Goal: Information Seeking & Learning: Understand process/instructions

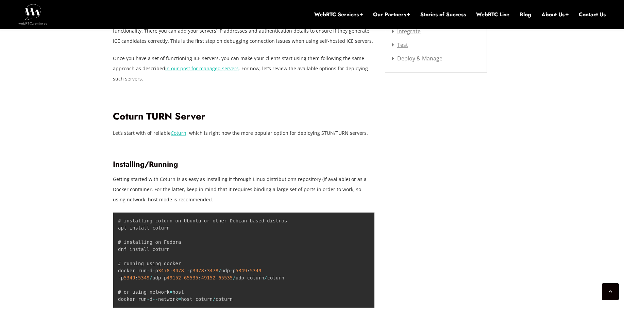
scroll to position [984, 0]
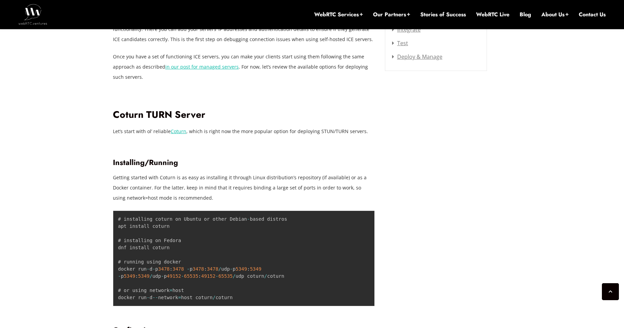
click at [180, 183] on p "Getting started with Coturn is as easy as installing it through Linux distribut…" at bounding box center [244, 188] width 262 height 31
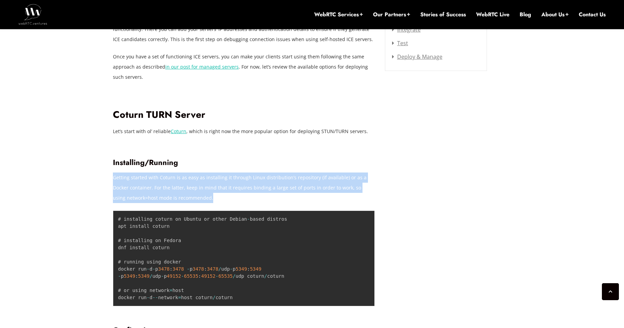
click at [180, 183] on p "Getting started with Coturn is as easy as installing it through Linux distribut…" at bounding box center [244, 188] width 262 height 31
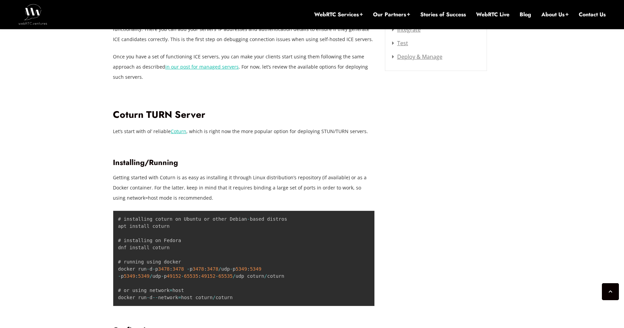
click at [218, 190] on p "Getting started with Coturn is as easy as installing it through Linux distribut…" at bounding box center [244, 188] width 262 height 31
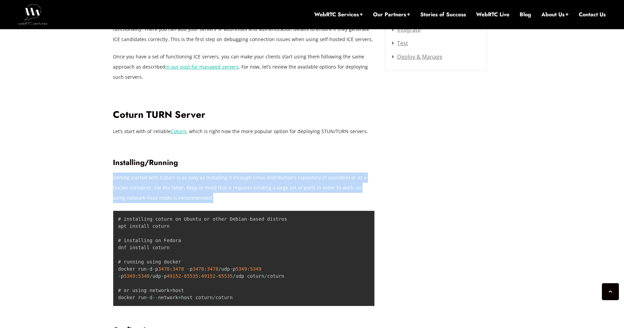
click at [218, 190] on p "Getting started with Coturn is as easy as installing it through Linux distribut…" at bounding box center [244, 188] width 262 height 31
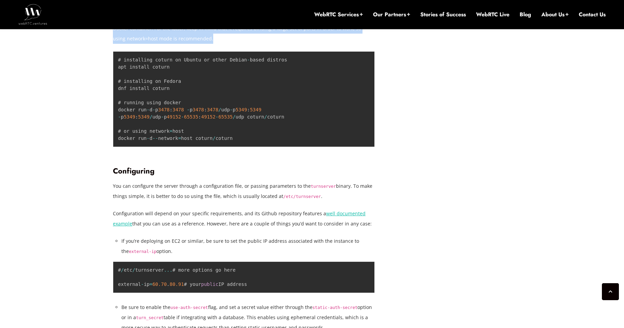
scroll to position [1142, 0]
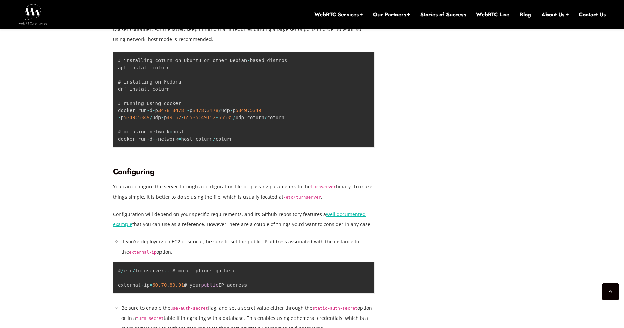
click at [218, 190] on p "You can configure the server through a configuration file, or passing parameter…" at bounding box center [244, 192] width 262 height 20
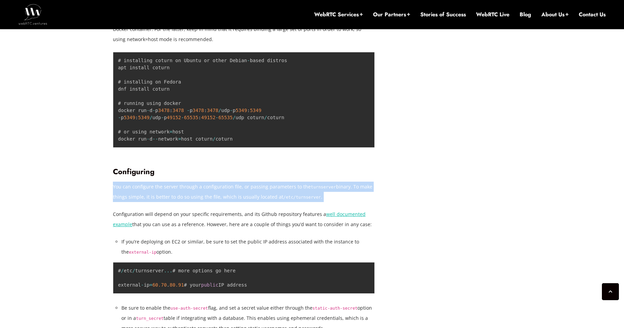
click at [218, 190] on p "You can configure the server through a configuration file, or passing parameter…" at bounding box center [244, 192] width 262 height 20
click at [237, 202] on p "You can configure the server through a configuration file, or passing parameter…" at bounding box center [244, 192] width 262 height 20
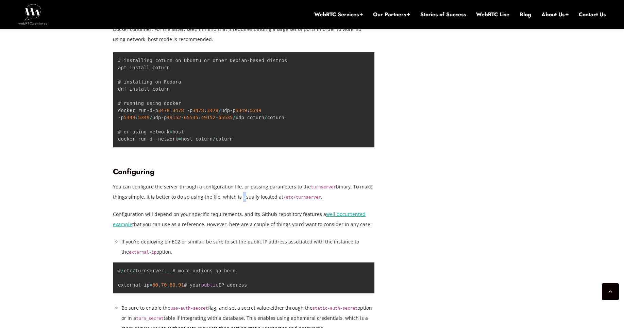
click at [237, 202] on p "You can configure the server through a configuration file, or passing parameter…" at bounding box center [244, 192] width 262 height 20
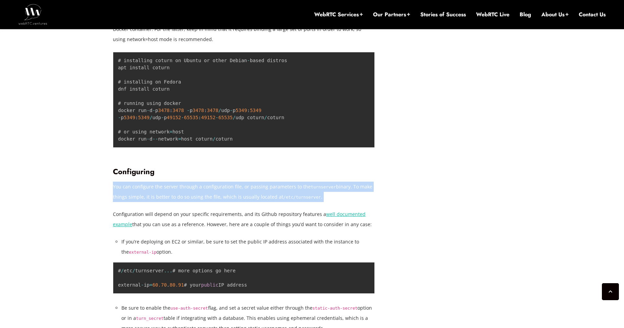
click at [237, 202] on p "You can configure the server through a configuration file, or passing parameter…" at bounding box center [244, 192] width 262 height 20
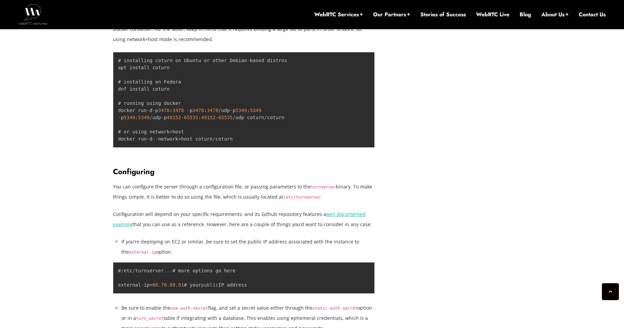
click at [219, 216] on p "Configuration will depend on your specific requirements, and its Github reposit…" at bounding box center [244, 219] width 262 height 20
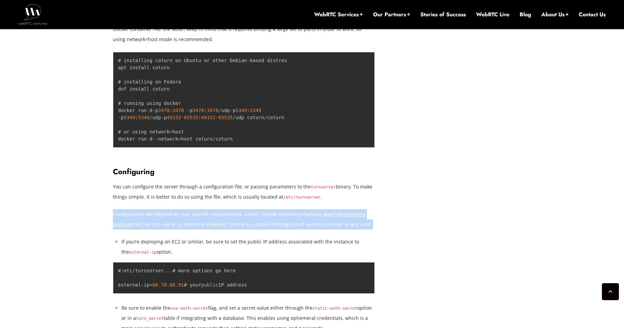
click at [219, 216] on p "Configuration will depend on your specific requirements, and its Github reposit…" at bounding box center [244, 219] width 262 height 20
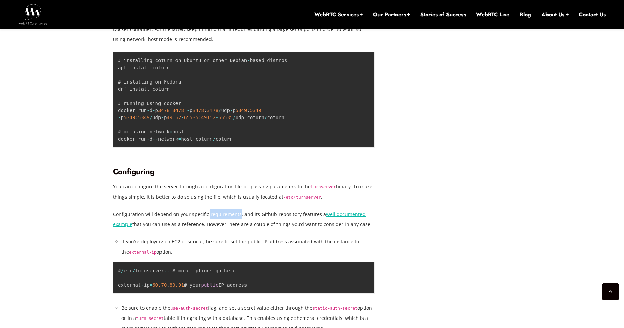
click at [219, 216] on p "Configuration will depend on your specific requirements, and its Github reposit…" at bounding box center [244, 219] width 262 height 20
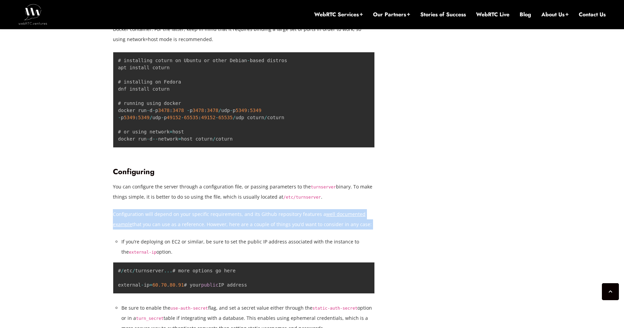
click at [219, 216] on p "Configuration will depend on your specific requirements, and its Github reposit…" at bounding box center [244, 219] width 262 height 20
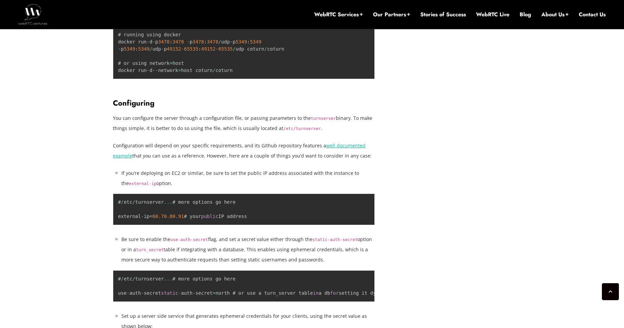
scroll to position [1214, 0]
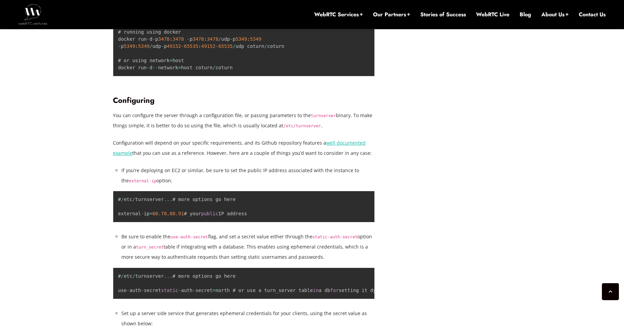
click at [215, 175] on li "If you’re deploying on EC2 or similar, be sure to set the public IP address ass…" at bounding box center [247, 176] width 253 height 20
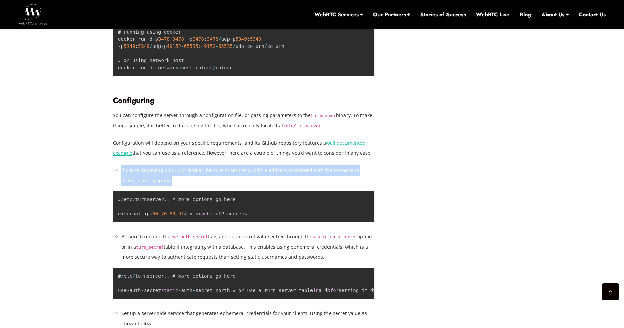
click at [215, 175] on li "If you’re deploying on EC2 or similar, be sure to set the public IP address ass…" at bounding box center [247, 176] width 253 height 20
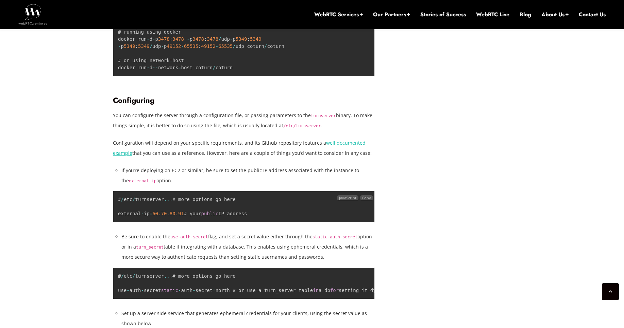
click at [215, 223] on pre "# / etc / turnserver ... # more options go here external - ip = 60.70 . 80.91 #…" at bounding box center [244, 207] width 262 height 32
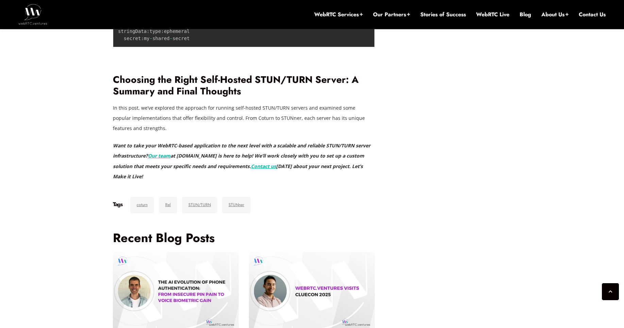
scroll to position [2552, 0]
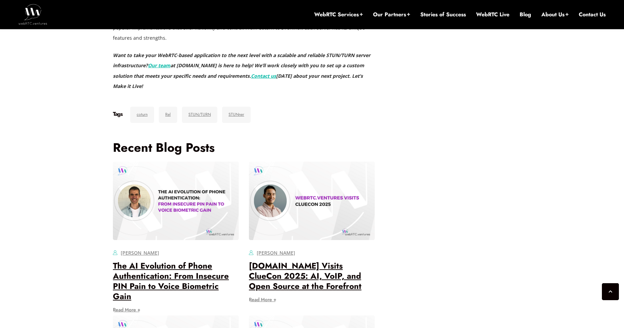
click at [232, 43] on p "In this post, we’ve explored the approach for running self-hosted STUN/TURN ser…" at bounding box center [244, 28] width 262 height 31
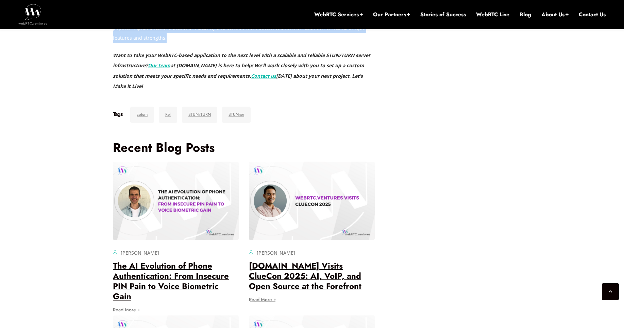
click at [232, 43] on p "In this post, we’ve explored the approach for running self-hosted STUN/TURN ser…" at bounding box center [244, 28] width 262 height 31
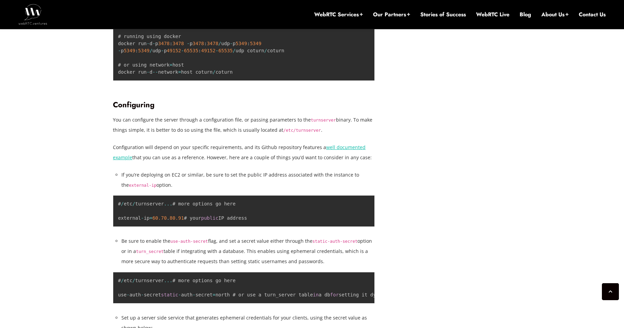
scroll to position [1211, 0]
